Goal: Book appointment/travel/reservation

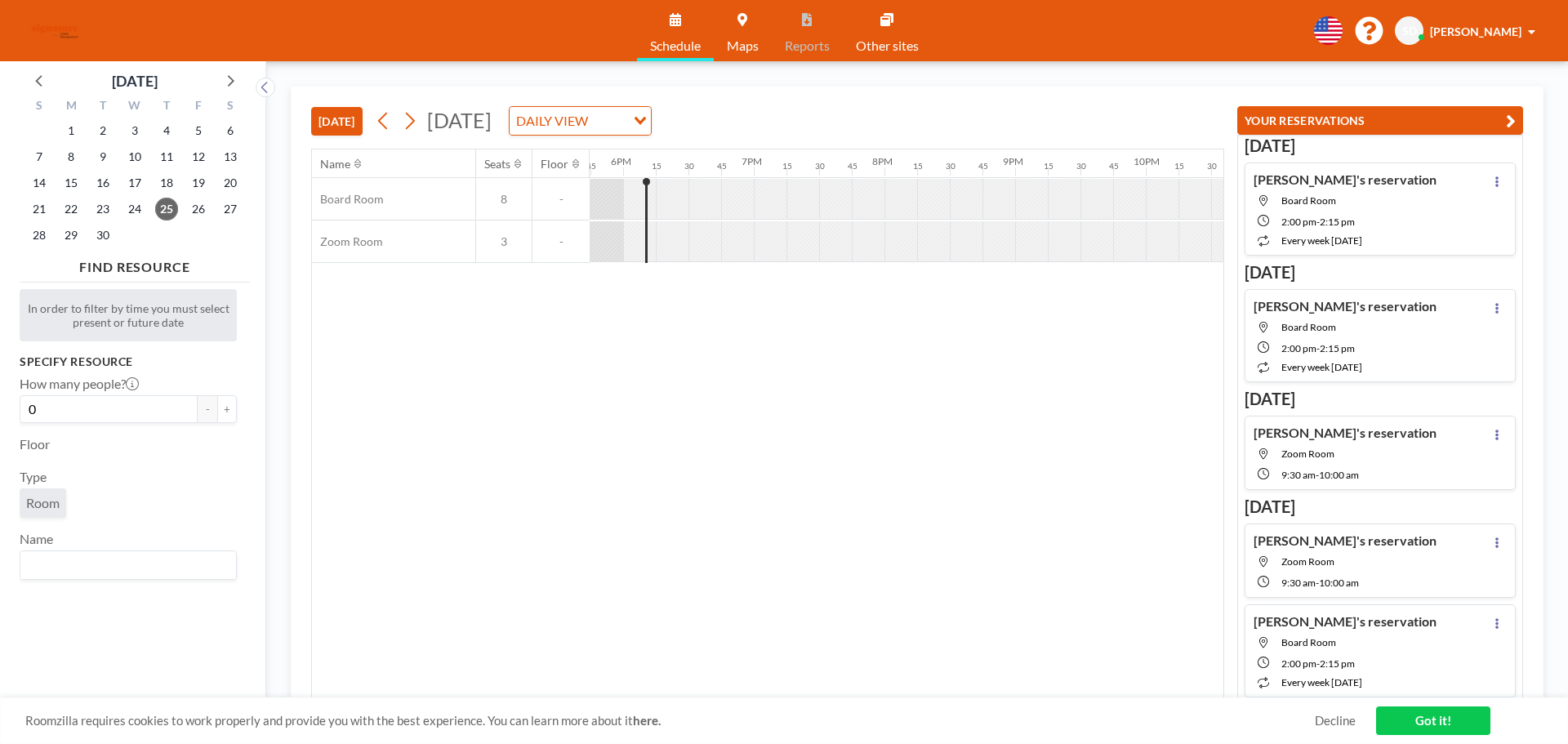
scroll to position [0, 2319]
click at [197, 203] on span "26" at bounding box center [198, 209] width 23 height 23
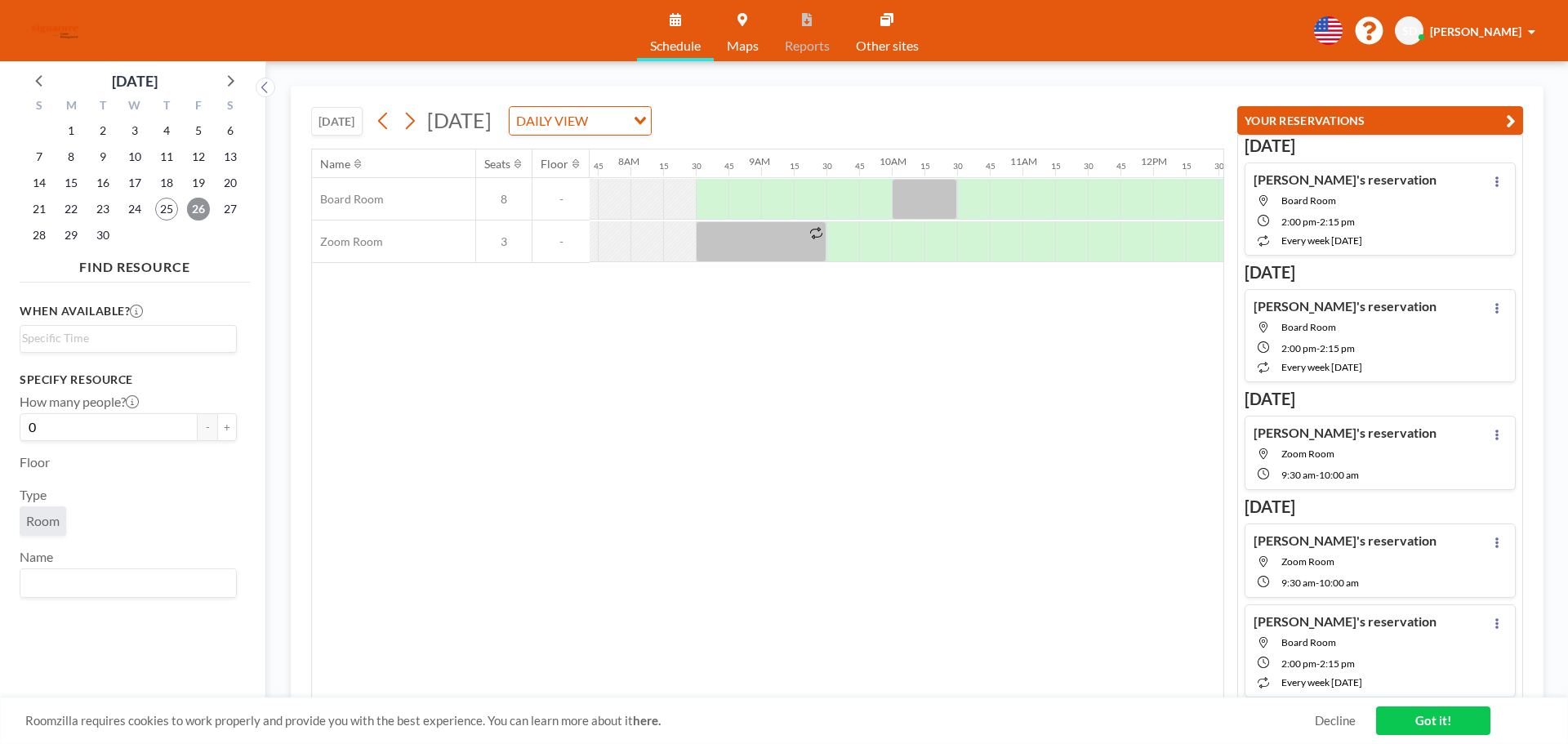
scroll to position [0, 1013]
drag, startPoint x: 1093, startPoint y: 188, endPoint x: 878, endPoint y: 192, distance: 215.0
click at [878, 192] on div at bounding box center [1145, 199] width 3136 height 43
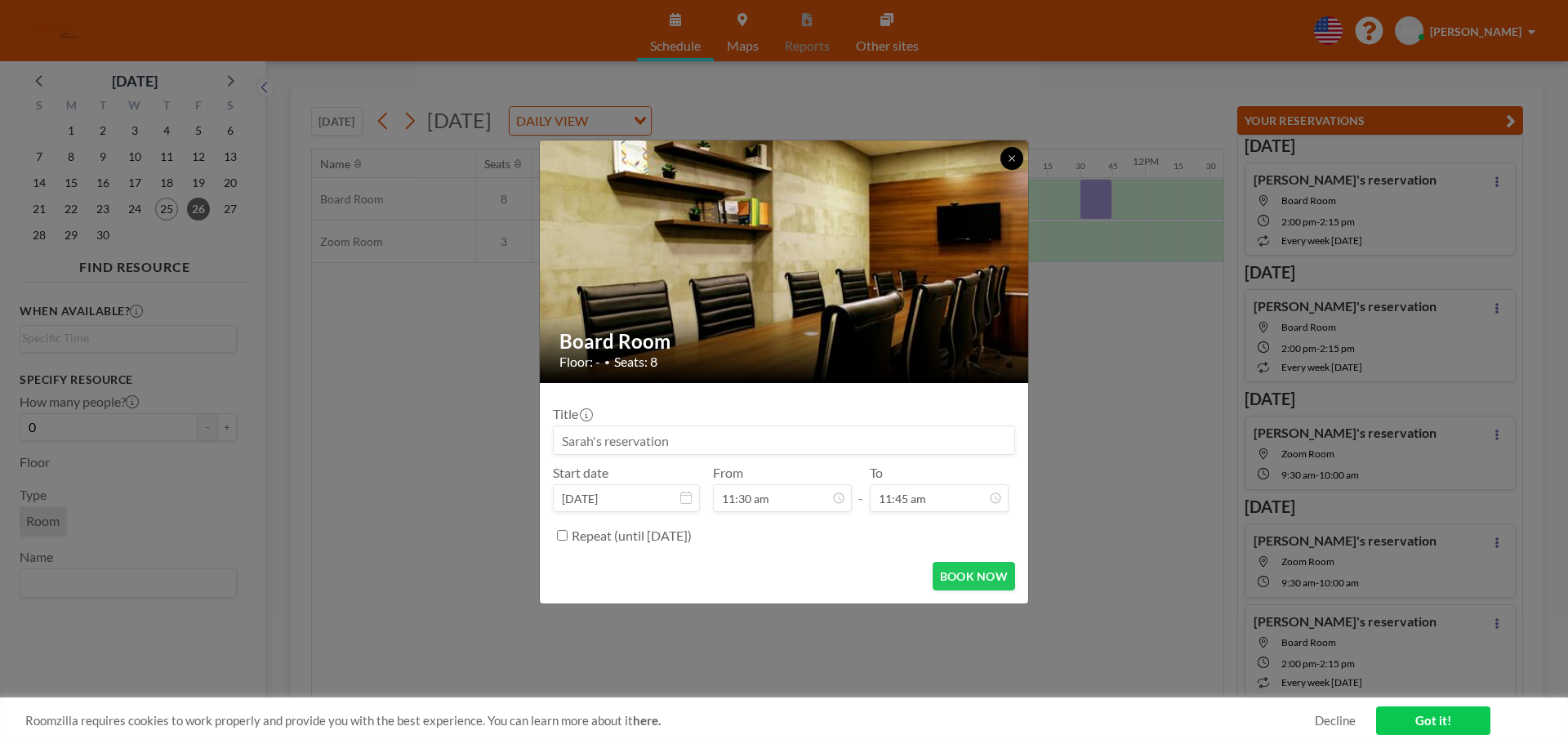
click at [1018, 155] on button at bounding box center [1012, 159] width 23 height 23
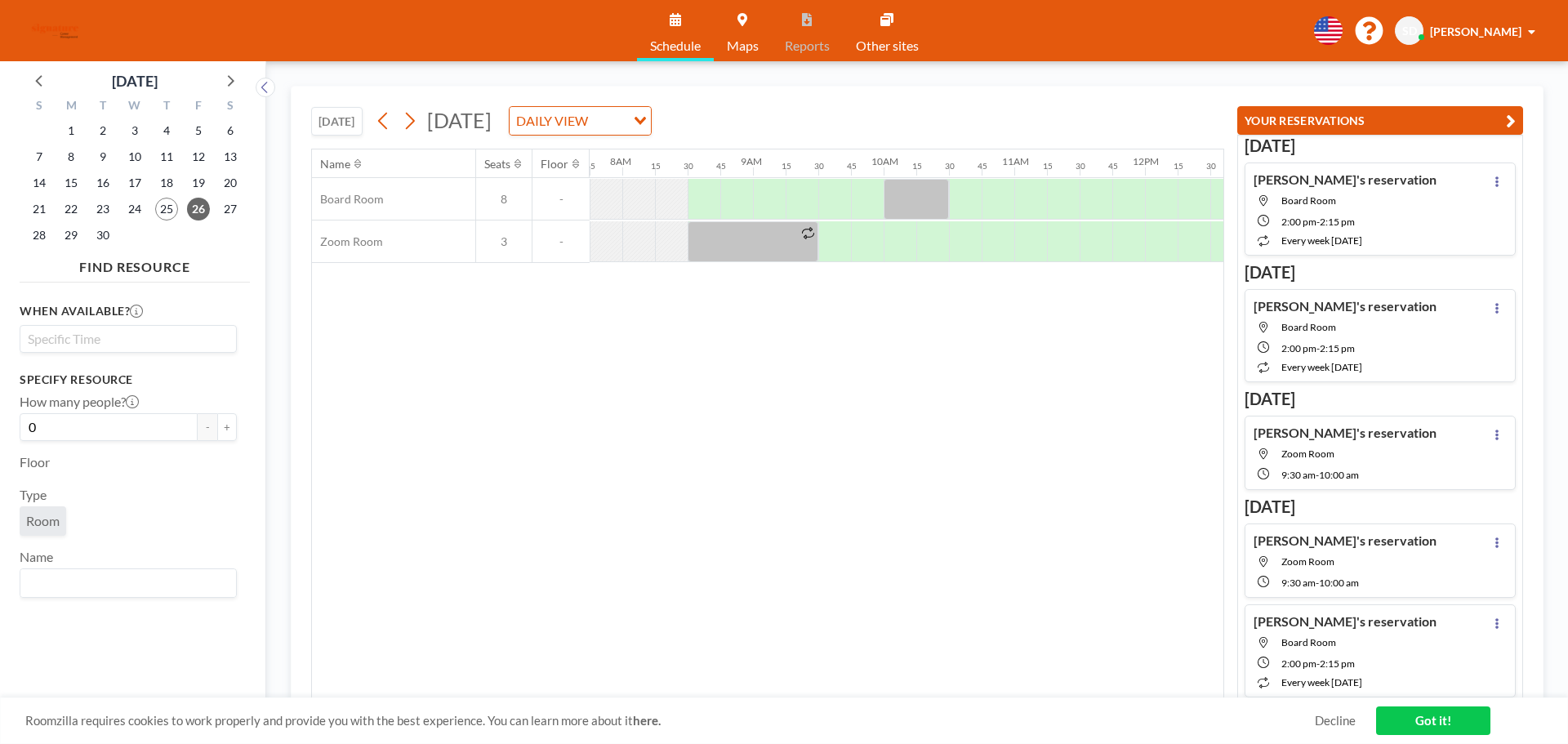
click at [100, 342] on input "Search for option" at bounding box center [124, 339] width 205 height 20
click at [160, 369] on li "1:45 pm" at bounding box center [128, 364] width 214 height 26
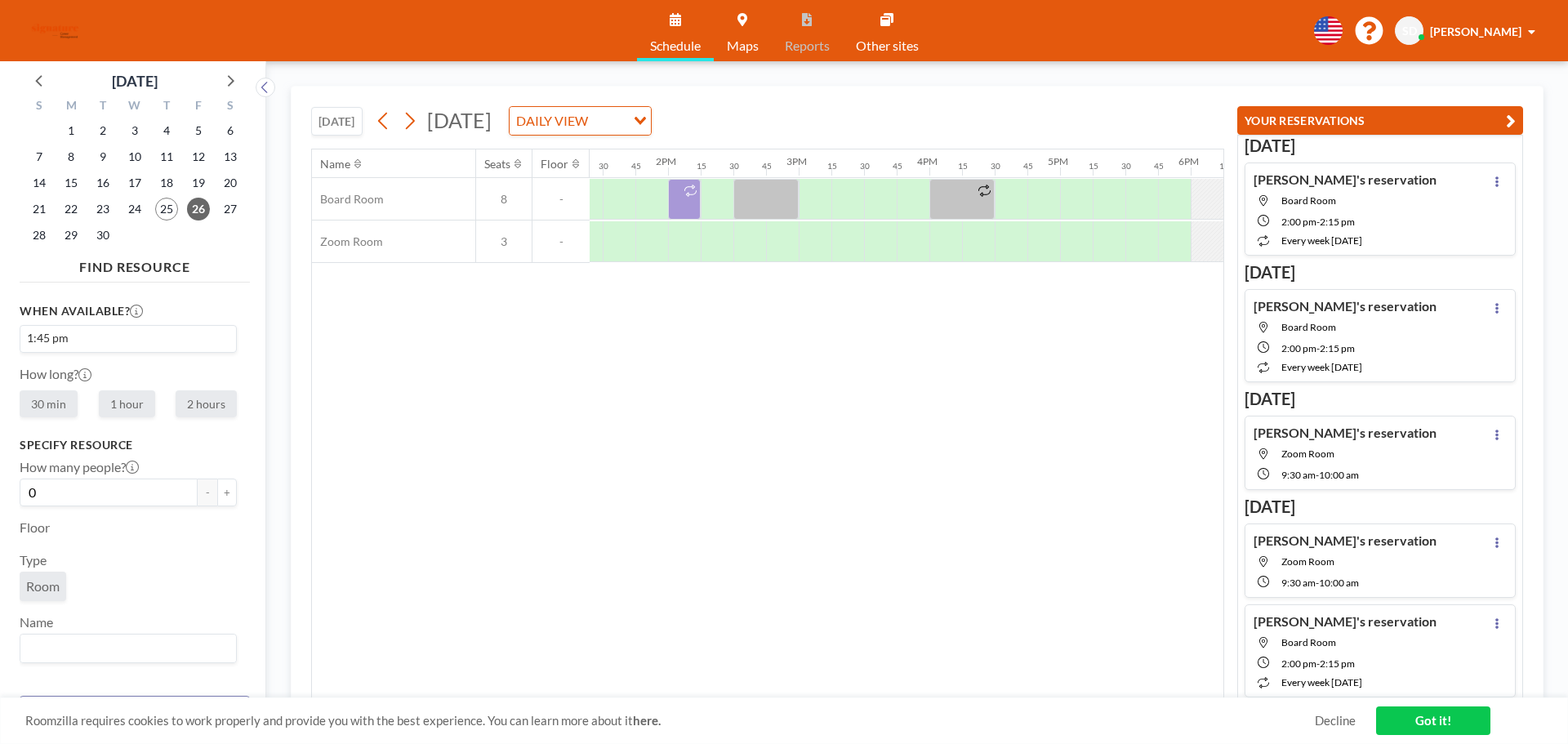
scroll to position [0, 1764]
click at [80, 338] on input "Search for option" at bounding box center [124, 339] width 205 height 20
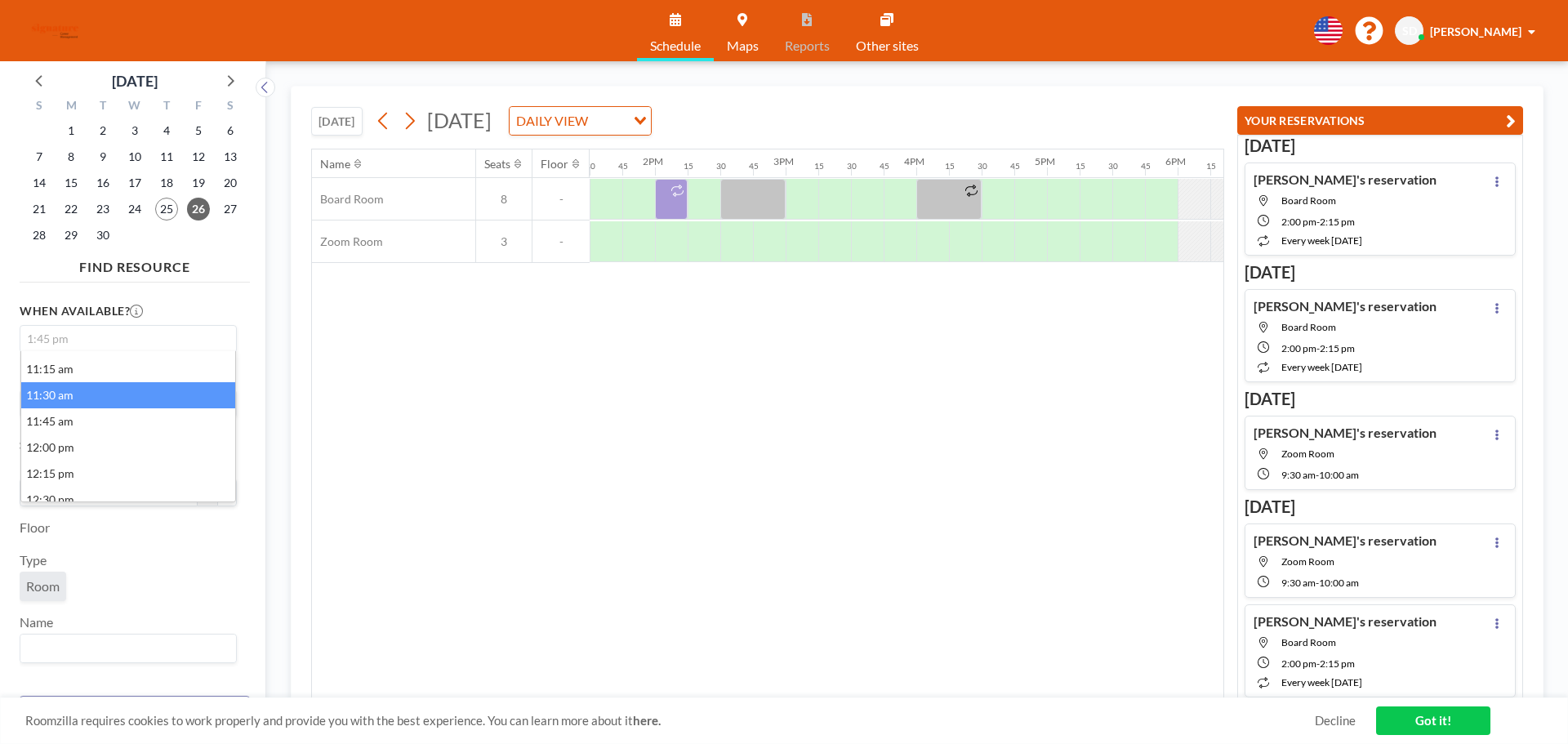
scroll to position [327, 0]
click at [93, 404] on li "12:00 pm" at bounding box center [128, 408] width 214 height 26
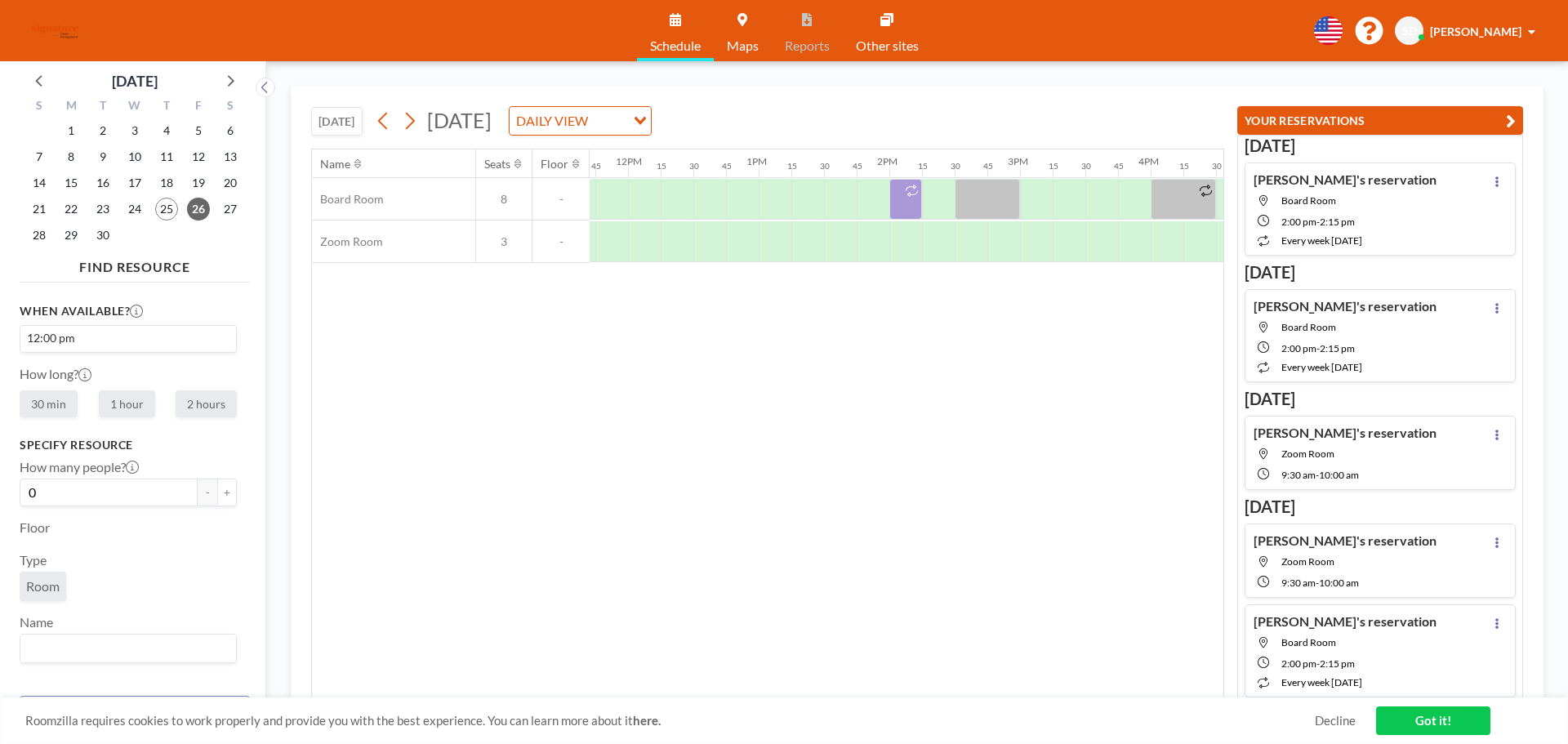
scroll to position [0, 1535]
click at [644, 201] on div at bounding box center [639, 199] width 33 height 41
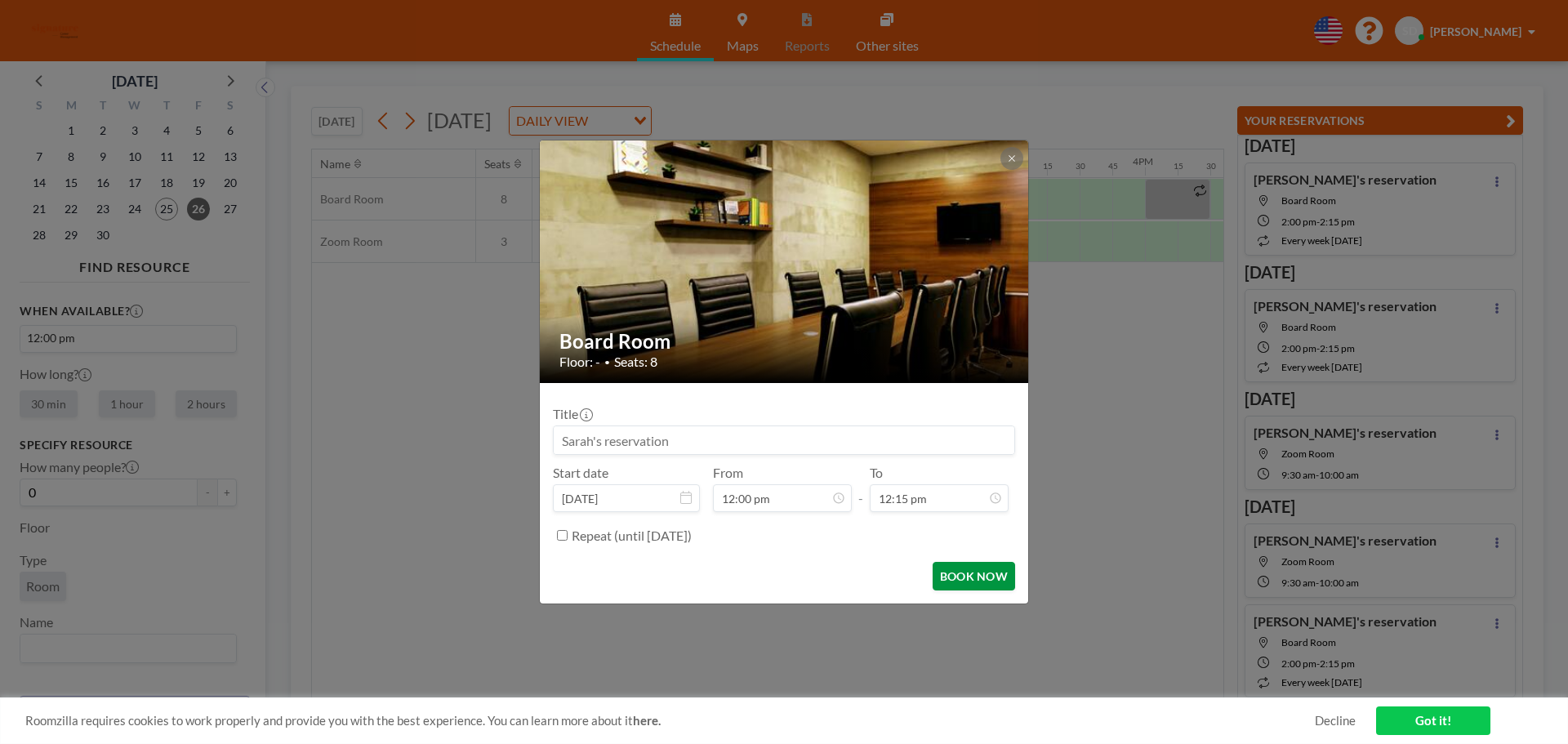
scroll to position [436, 0]
click at [952, 566] on button "BOOK NOW" at bounding box center [974, 575] width 83 height 29
